Goal: Information Seeking & Learning: Compare options

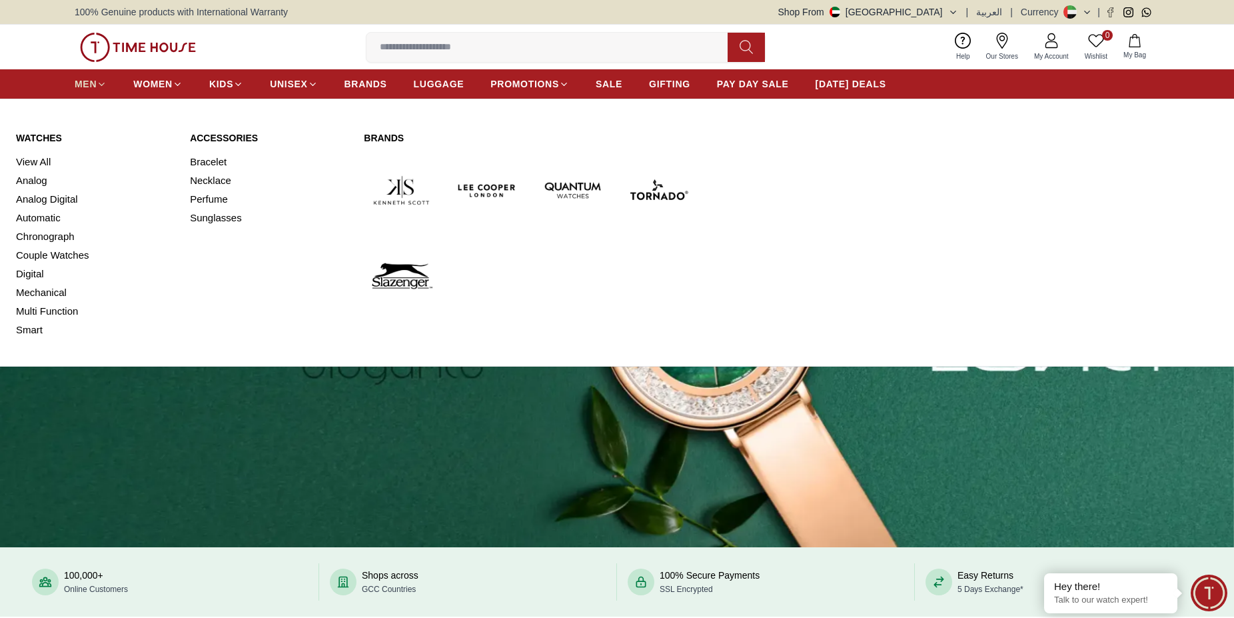
click at [86, 85] on span "MEN" at bounding box center [86, 83] width 22 height 13
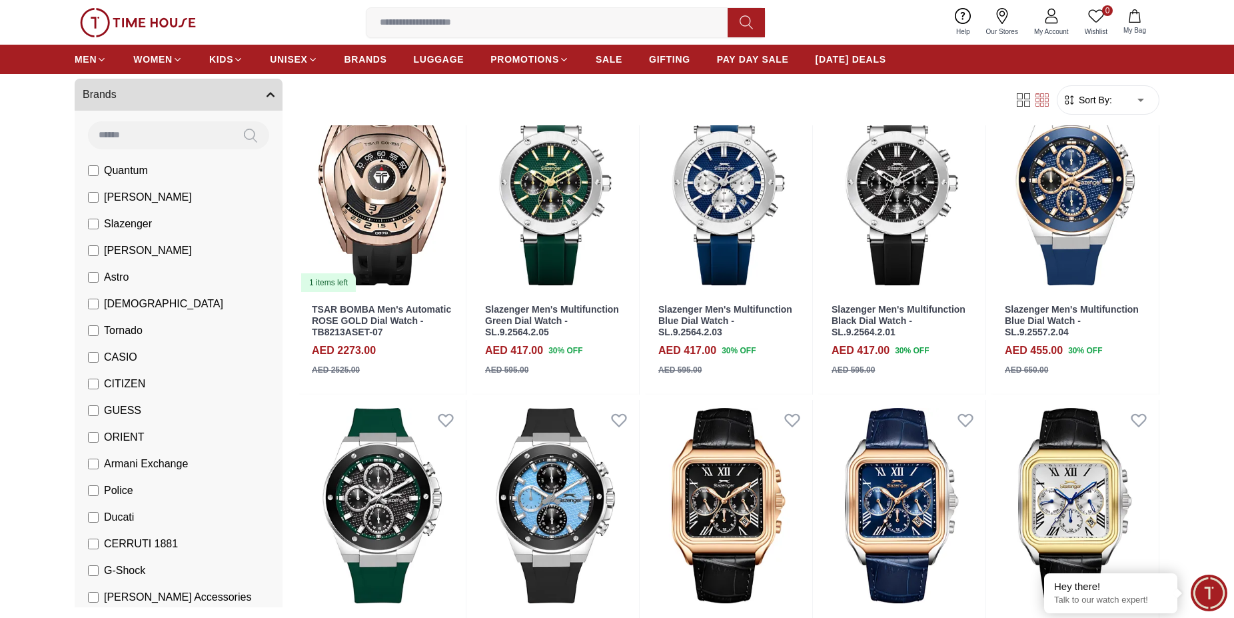
scroll to position [136, 0]
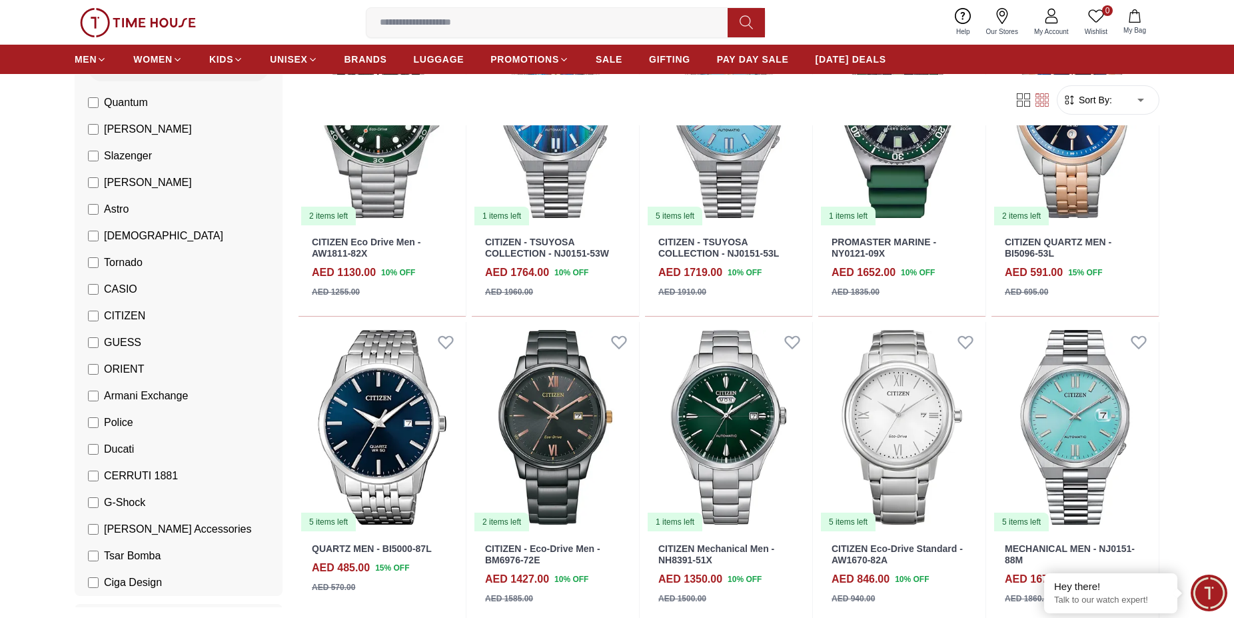
scroll to position [1087, 0]
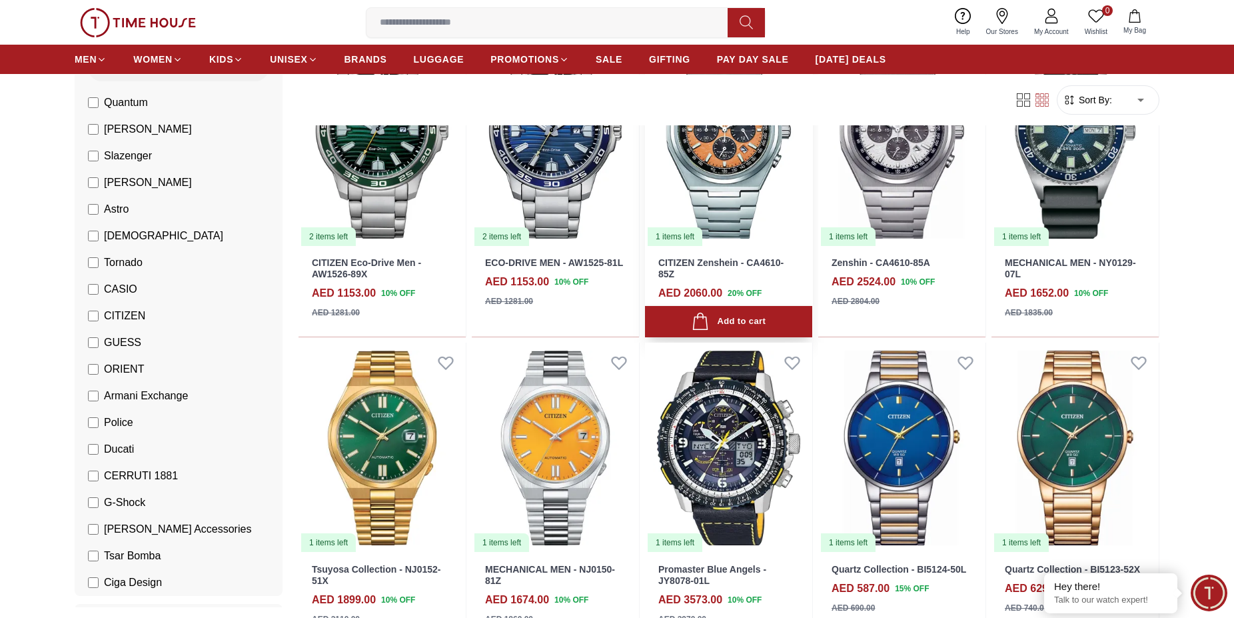
scroll to position [1767, 0]
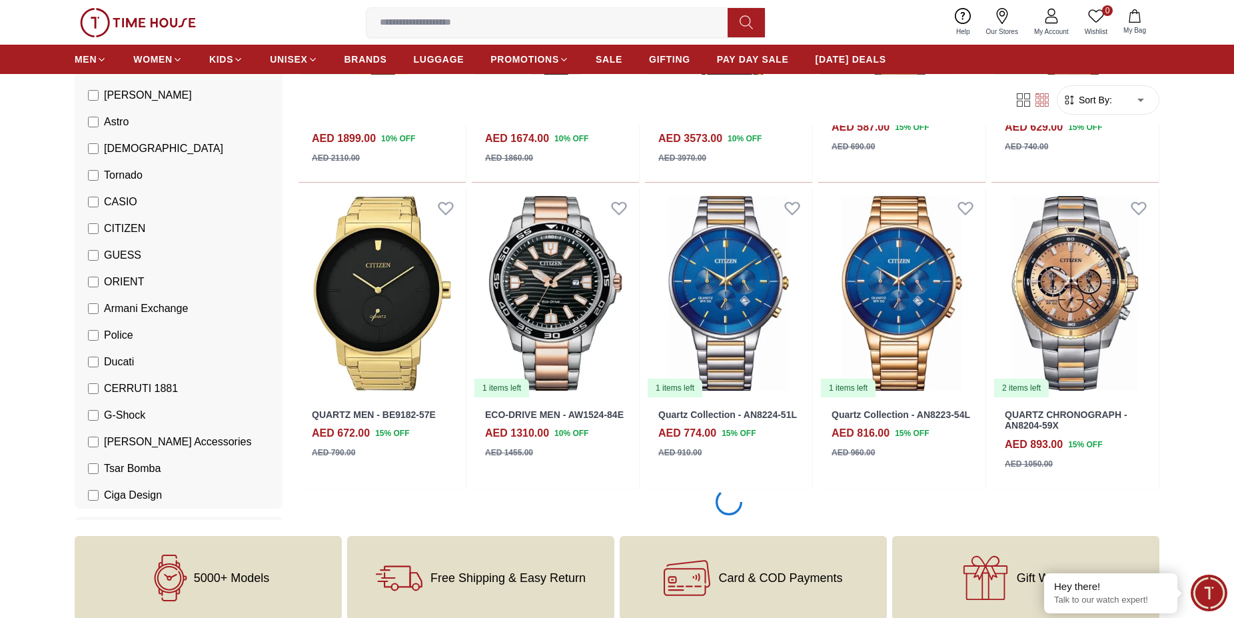
scroll to position [2379, 0]
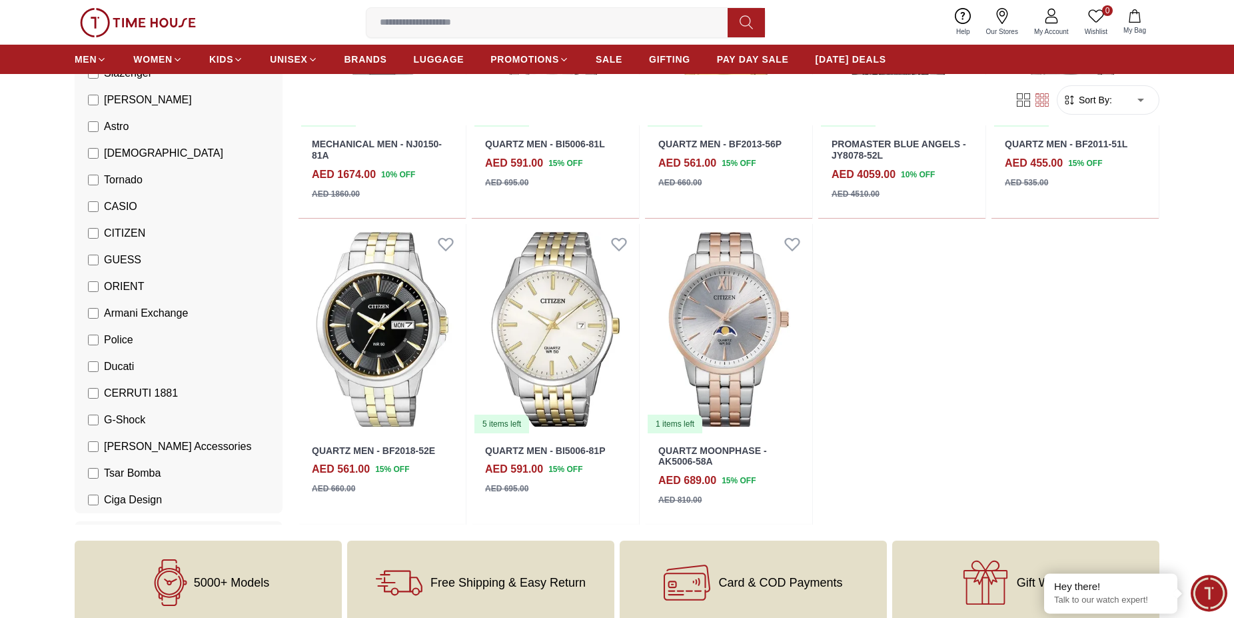
scroll to position [3942, 0]
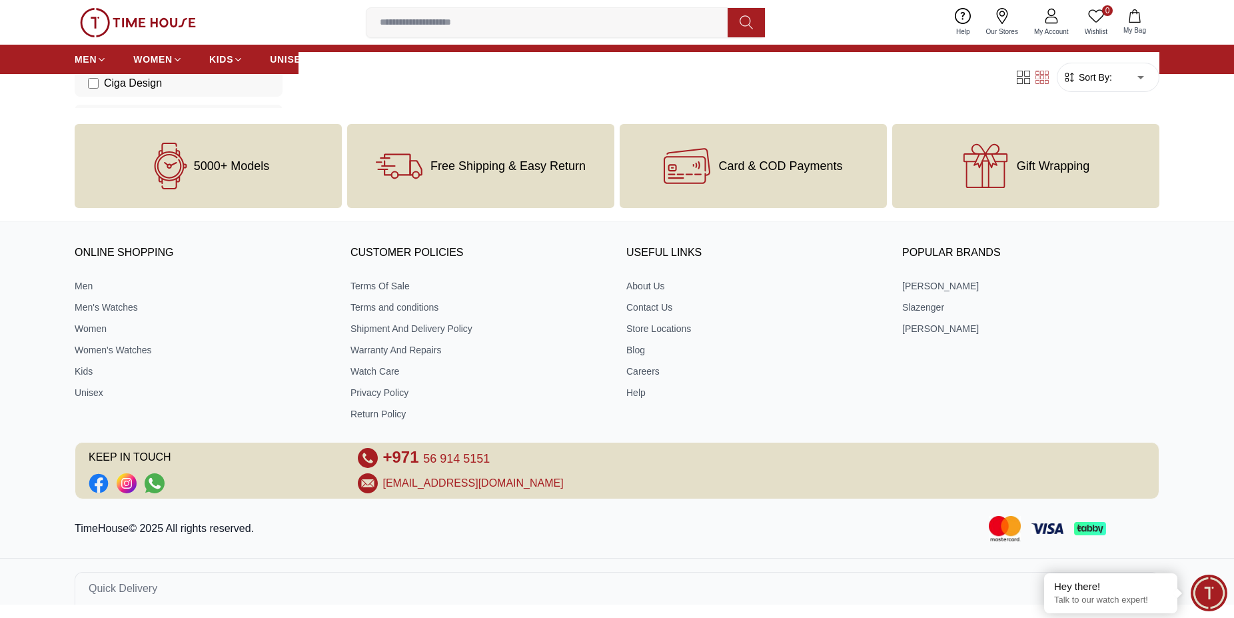
scroll to position [574, 0]
